Goal: Check status: Check status

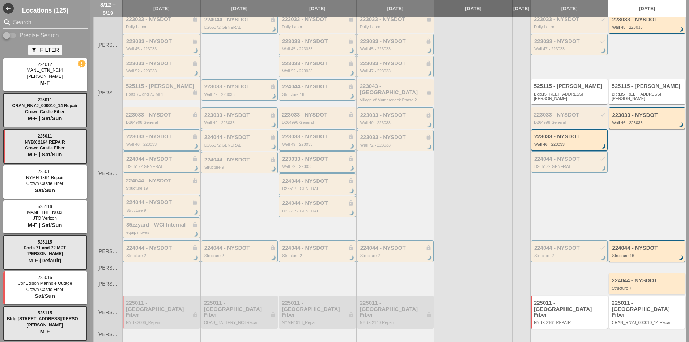
scroll to position [112, 0]
click at [313, 246] on div "224044 - NYSDOT lock" at bounding box center [318, 247] width 72 height 6
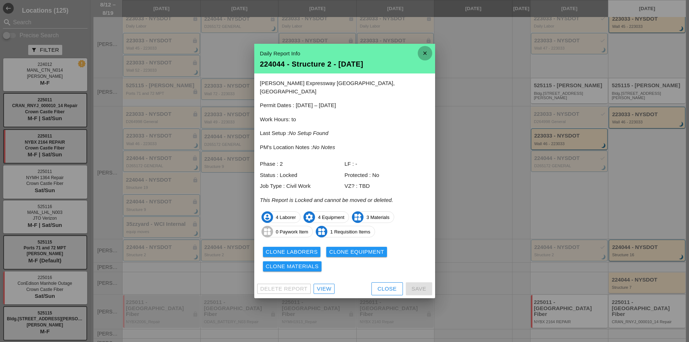
click at [425, 53] on icon "close" at bounding box center [425, 53] width 14 height 14
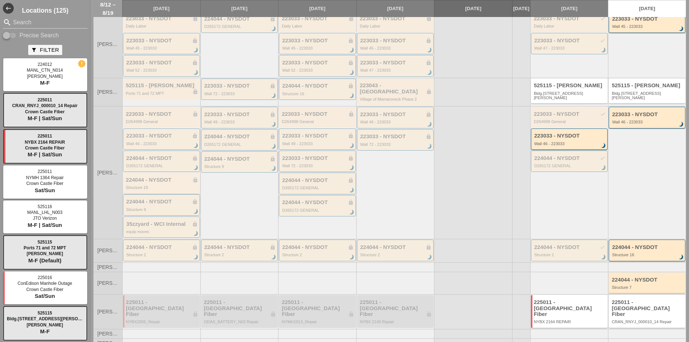
click at [169, 182] on div "224044 - NYSDOT lock" at bounding box center [162, 180] width 72 height 6
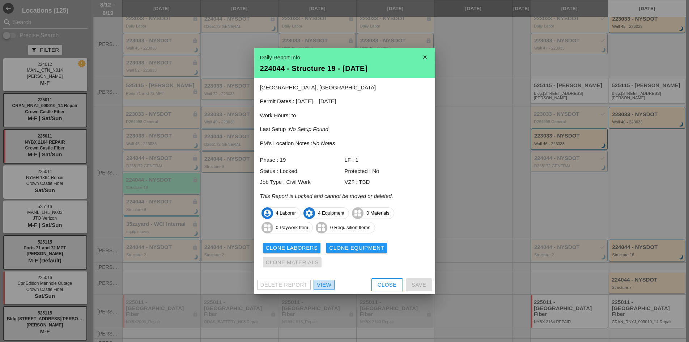
click at [321, 285] on div "View" at bounding box center [324, 285] width 14 height 8
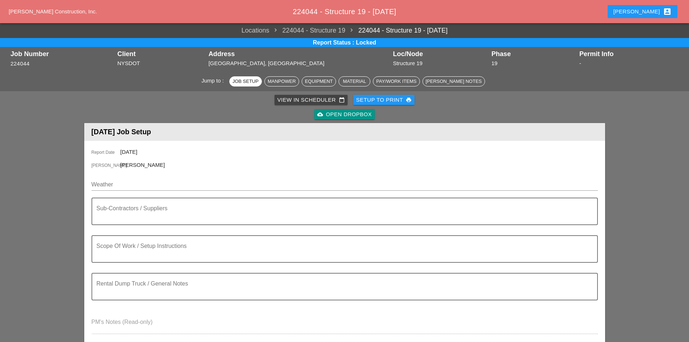
click at [358, 116] on div "cloud_upload Open Dropbox" at bounding box center [344, 114] width 55 height 8
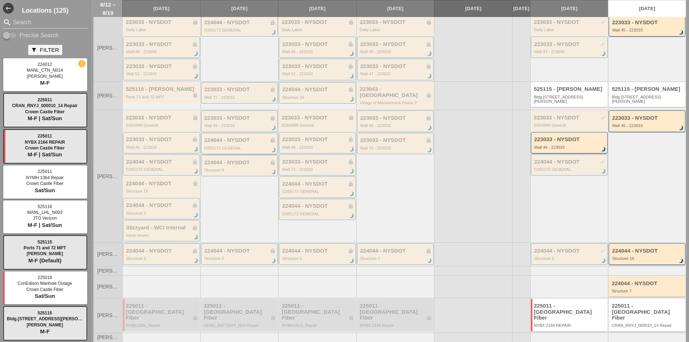
scroll to position [112, 0]
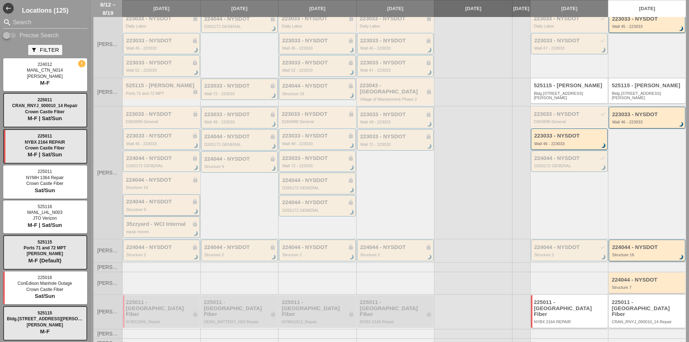
click at [177, 203] on div "224044 - NYSDOT lock" at bounding box center [162, 202] width 72 height 6
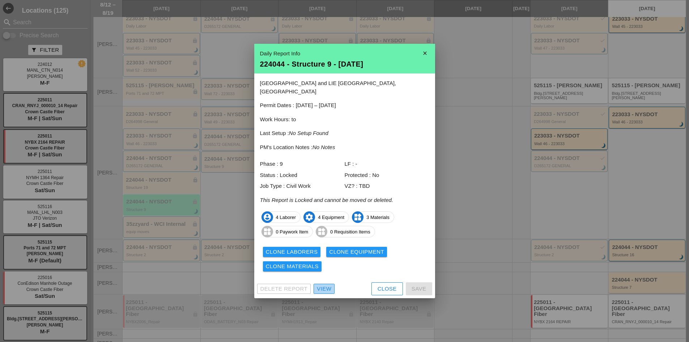
click at [332, 287] on link "View" at bounding box center [324, 289] width 21 height 10
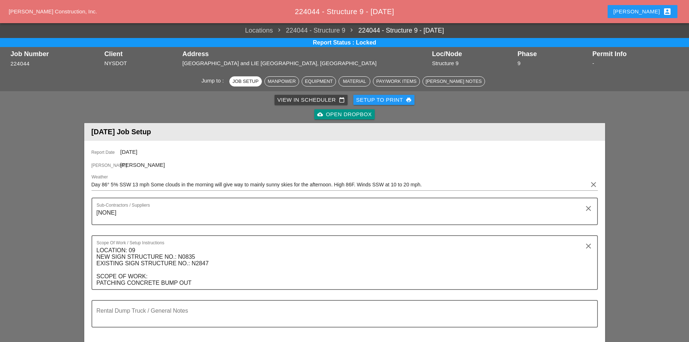
click at [352, 113] on div "cloud_upload Open Dropbox" at bounding box center [344, 114] width 55 height 8
